Goal: Task Accomplishment & Management: Complete application form

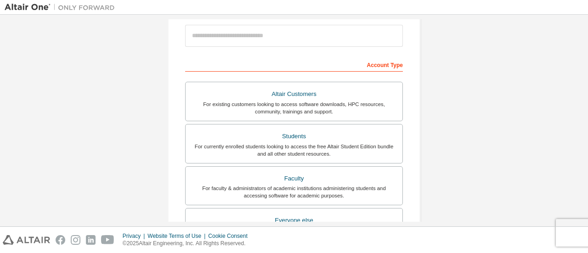
scroll to position [108, 0]
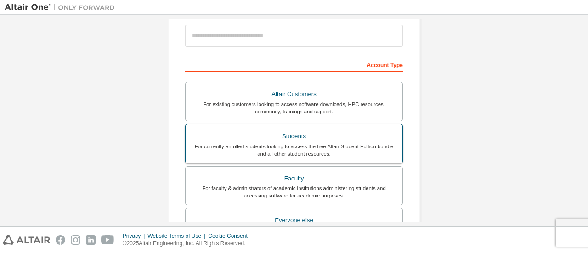
click at [278, 141] on div "Students" at bounding box center [294, 136] width 206 height 13
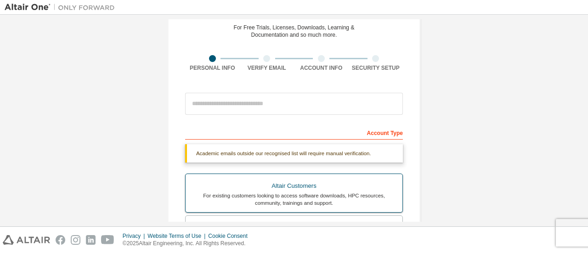
scroll to position [40, 0]
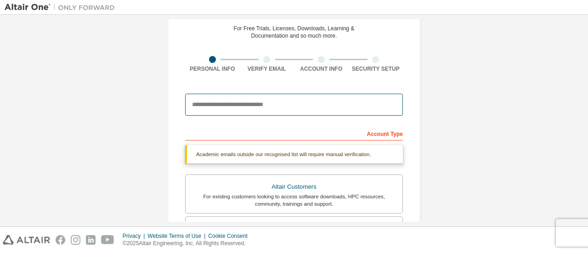
click at [290, 108] on input "email" at bounding box center [294, 105] width 218 height 22
type input "**********"
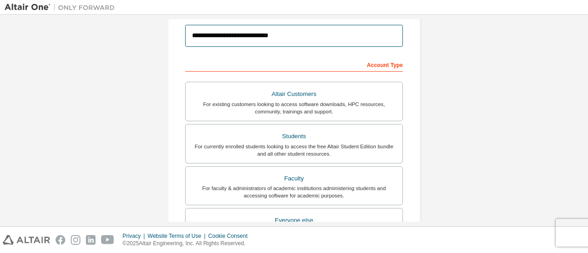
scroll to position [108, 0]
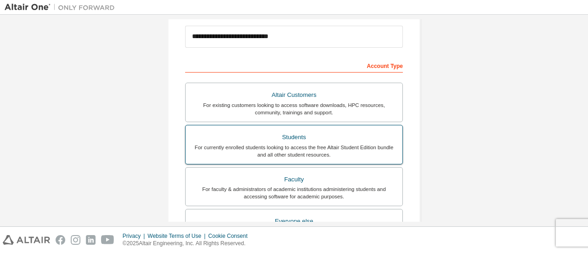
click at [348, 139] on div "Students" at bounding box center [294, 137] width 206 height 13
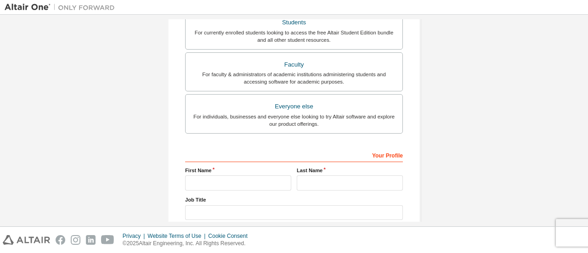
scroll to position [262, 0]
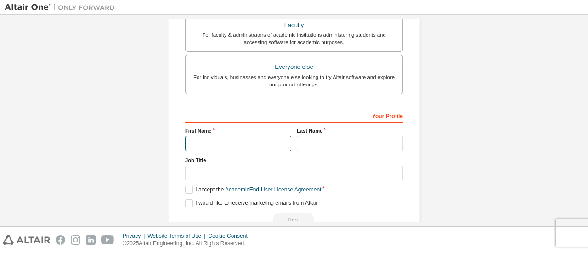
click at [265, 140] on input "text" at bounding box center [238, 143] width 106 height 15
type input "******"
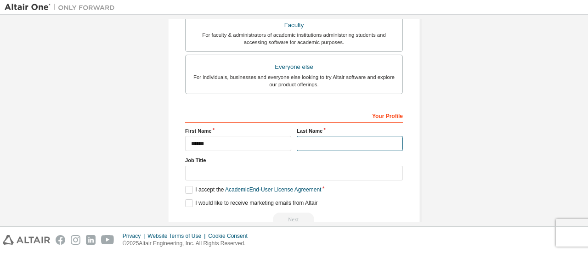
click at [312, 142] on input "text" at bounding box center [350, 143] width 106 height 15
type input "*******"
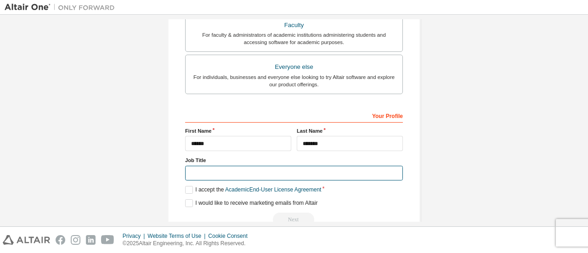
click at [268, 169] on input "text" at bounding box center [294, 173] width 218 height 15
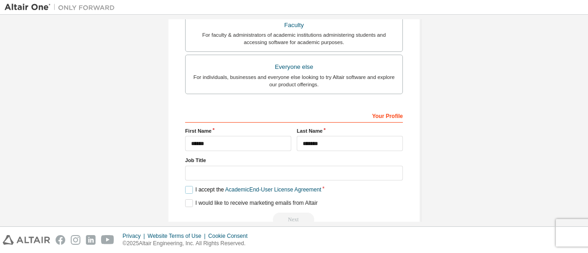
click at [186, 187] on label "I accept the Academic End-User License Agreement" at bounding box center [253, 190] width 136 height 8
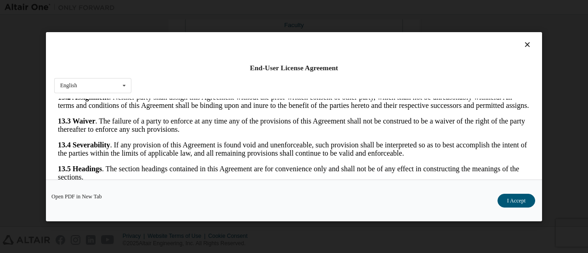
scroll to position [43, 0]
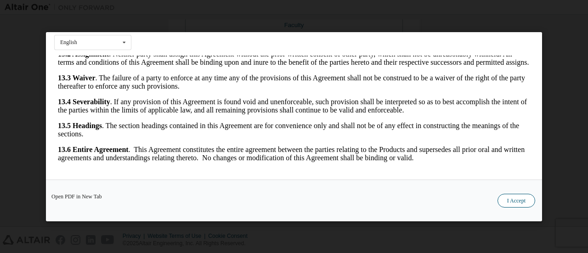
click at [527, 198] on button "I Accept" at bounding box center [517, 200] width 38 height 14
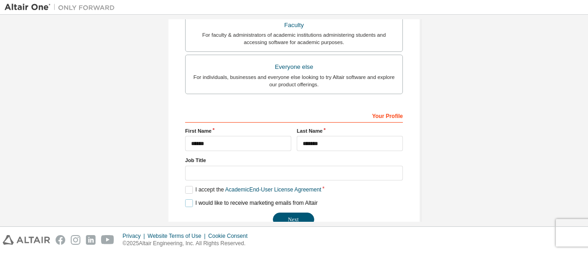
click at [185, 202] on label "I would like to receive marketing emails from Altair" at bounding box center [251, 203] width 132 height 8
click at [285, 216] on button "Next" at bounding box center [293, 220] width 41 height 14
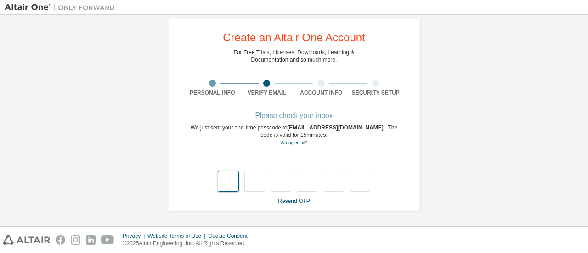
click at [228, 182] on input "text" at bounding box center [228, 181] width 21 height 21
type input "*"
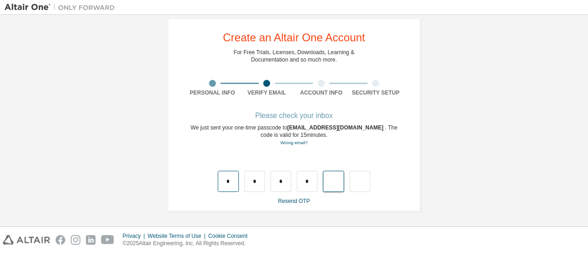
type input "*"
